Goal: Information Seeking & Learning: Find specific fact

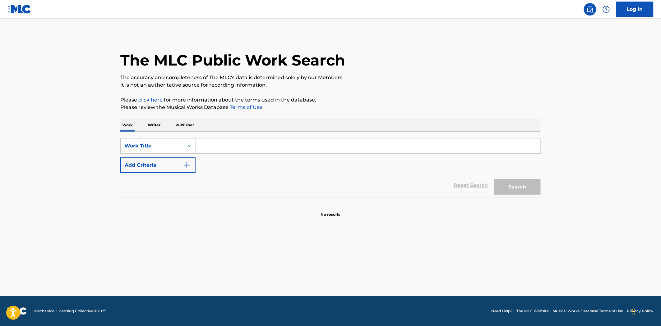
click at [205, 142] on input "Search Form" at bounding box center [367, 146] width 345 height 15
click at [573, 117] on main "The MLC Public Work Search The accuracy and completeness of The MLC's data is d…" at bounding box center [330, 158] width 661 height 278
click at [216, 145] on input "Search Form" at bounding box center [367, 146] width 345 height 15
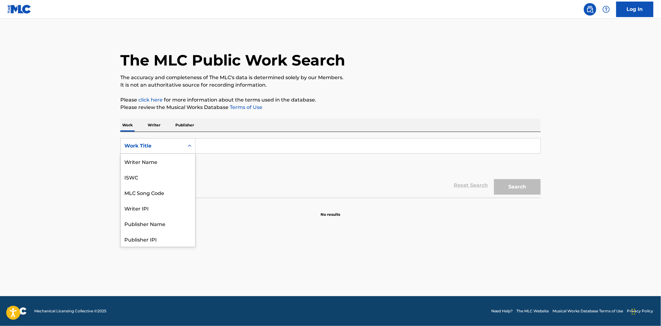
click at [149, 145] on div "Work Title" at bounding box center [152, 145] width 56 height 7
click at [151, 223] on div "MLC Publisher Number" at bounding box center [158, 224] width 75 height 16
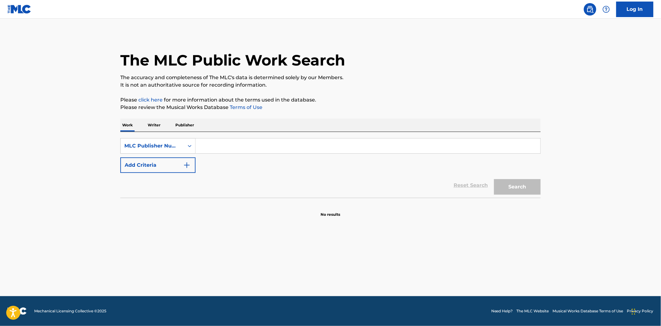
click at [207, 147] on input "Search Form" at bounding box center [367, 146] width 345 height 15
paste input "QV7B7E"
type input "QV7B7E"
click at [530, 190] on button "Search" at bounding box center [517, 187] width 47 height 16
click at [179, 143] on div "MLC Publisher Number" at bounding box center [152, 145] width 56 height 7
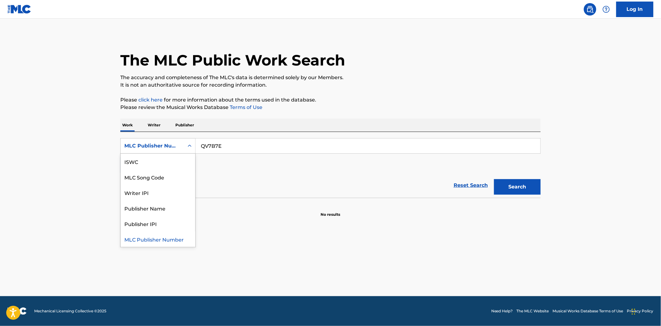
scroll to position [0, 0]
drag, startPoint x: 154, startPoint y: 163, endPoint x: 166, endPoint y: 162, distance: 12.2
click at [154, 162] on div "Work Title" at bounding box center [158, 162] width 75 height 16
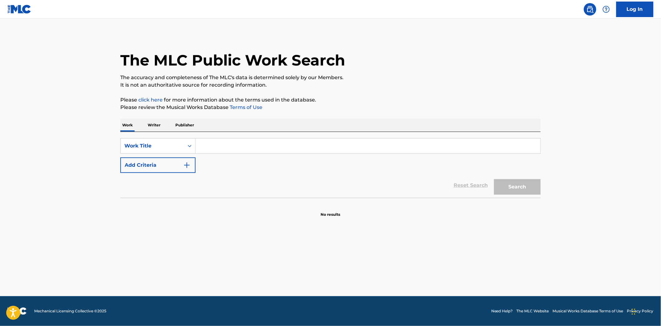
click at [236, 149] on input "Search Form" at bounding box center [367, 146] width 345 height 15
paste input "QUIETLY CRAZY FOR YOU"
type input "QUIETLY CRAZY FOR YOU"
click at [148, 168] on button "Add Criteria" at bounding box center [157, 166] width 75 height 16
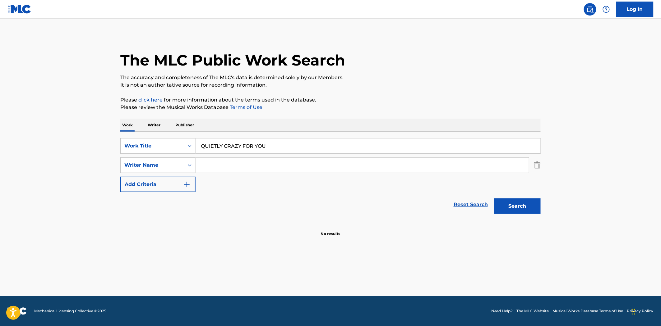
click at [225, 166] on input "Search Form" at bounding box center [361, 165] width 333 height 15
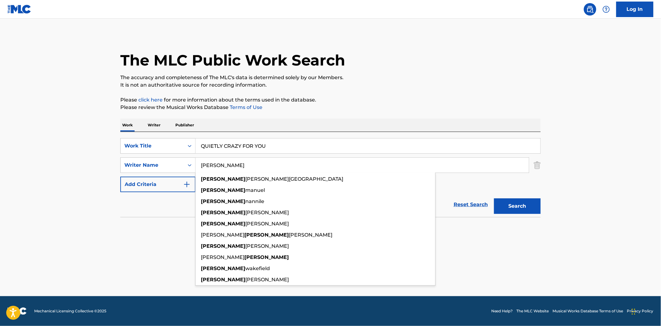
type input "[PERSON_NAME]"
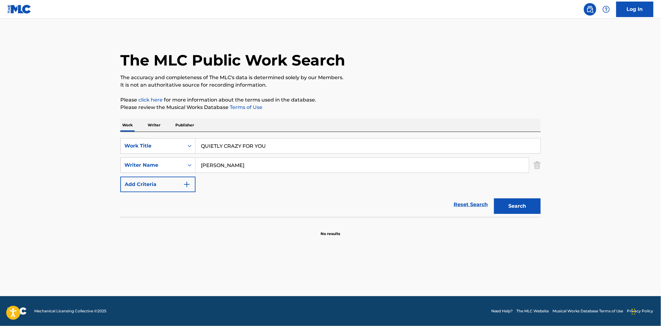
click at [110, 222] on main "The MLC Public Work Search The accuracy and completeness of The MLC's data is d…" at bounding box center [330, 158] width 661 height 278
click at [513, 203] on button "Search" at bounding box center [517, 207] width 47 height 16
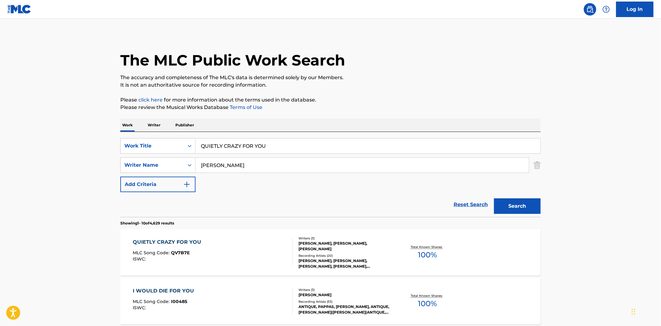
click at [319, 247] on div "[PERSON_NAME], [PERSON_NAME], [PERSON_NAME]" at bounding box center [345, 246] width 94 height 11
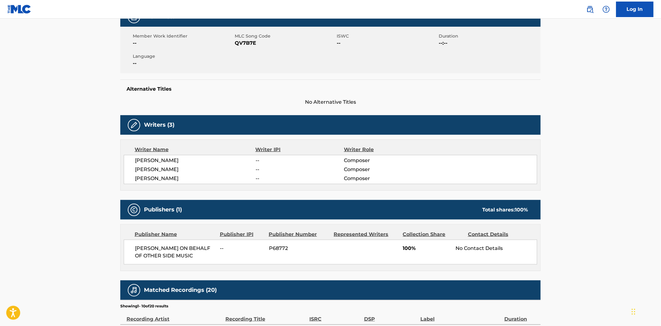
scroll to position [207, 0]
